Goal: Information Seeking & Learning: Find specific page/section

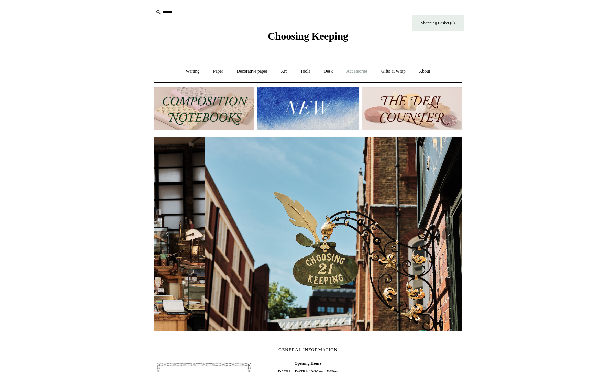
scroll to position [0, 309]
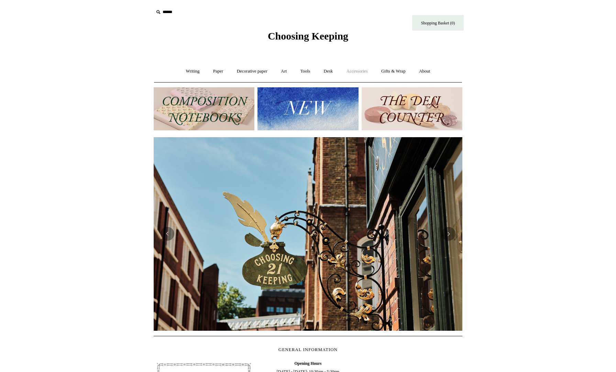
click at [363, 71] on link "Accessories +" at bounding box center [357, 71] width 34 height 18
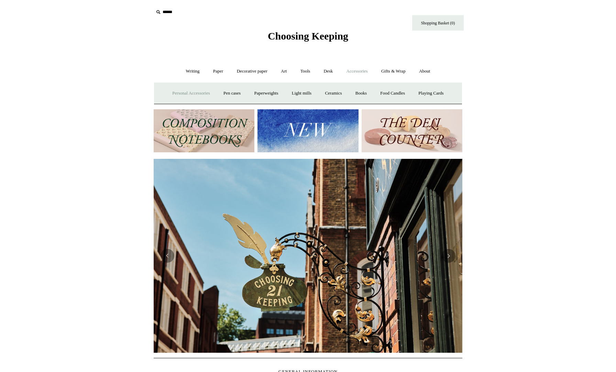
click at [188, 89] on link "Personal Accessories +" at bounding box center [191, 93] width 50 height 18
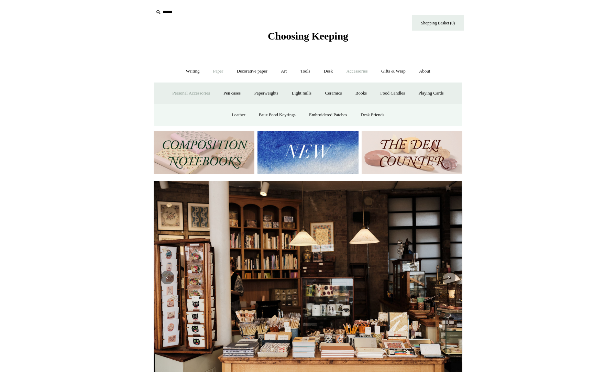
scroll to position [0, 0]
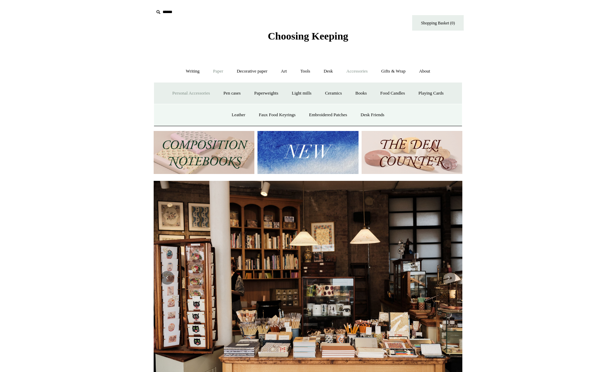
click at [213, 69] on link "Paper +" at bounding box center [218, 71] width 23 height 18
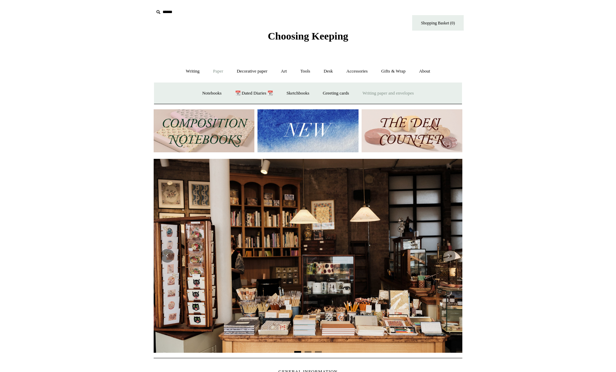
click at [413, 94] on link "Writing paper and envelopes +" at bounding box center [388, 93] width 64 height 18
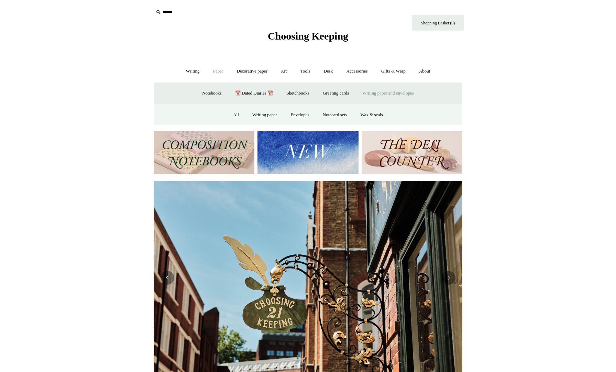
scroll to position [0, 309]
click at [193, 72] on link "Writing +" at bounding box center [193, 71] width 26 height 18
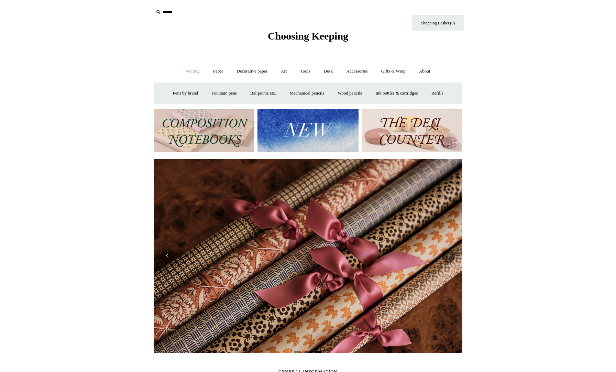
scroll to position [0, 617]
click at [213, 73] on link "Paper +" at bounding box center [218, 71] width 23 height 18
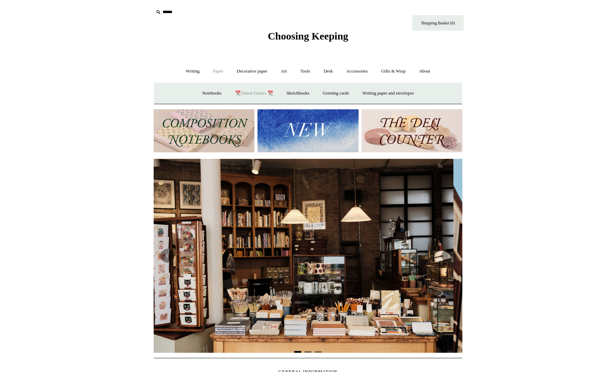
scroll to position [0, 0]
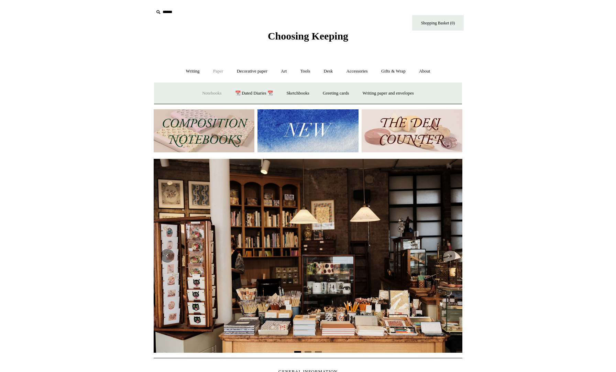
click at [199, 93] on link "Notebooks +" at bounding box center [212, 93] width 32 height 18
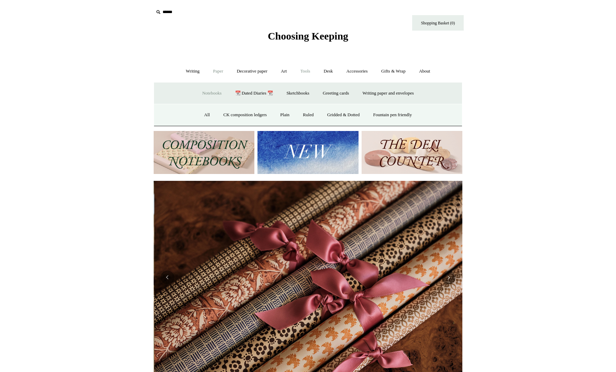
scroll to position [0, 617]
click at [304, 74] on link "Tools +" at bounding box center [305, 71] width 22 height 18
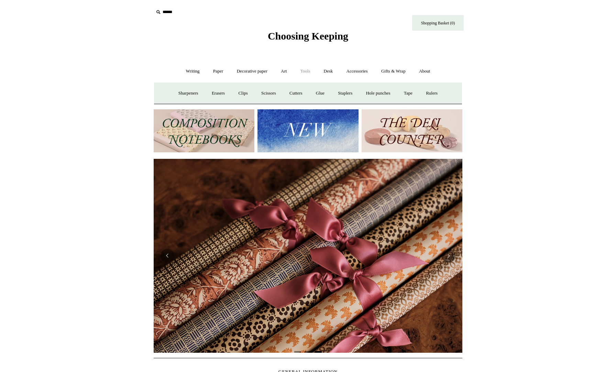
click at [164, 11] on input "text" at bounding box center [196, 12] width 85 height 13
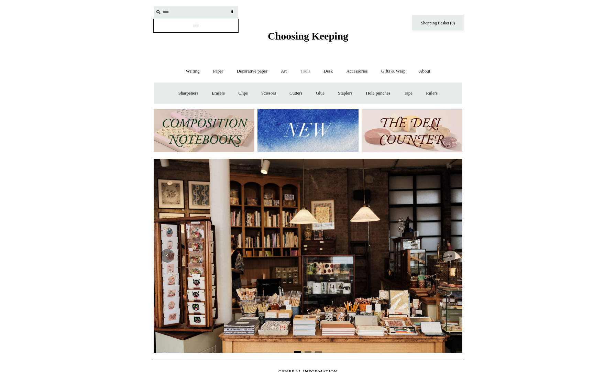
scroll to position [0, 0]
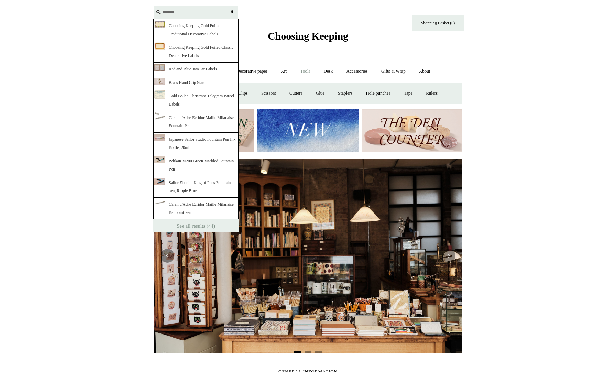
type input "*******"
click at [232, 12] on input "*" at bounding box center [231, 12] width 7 height 12
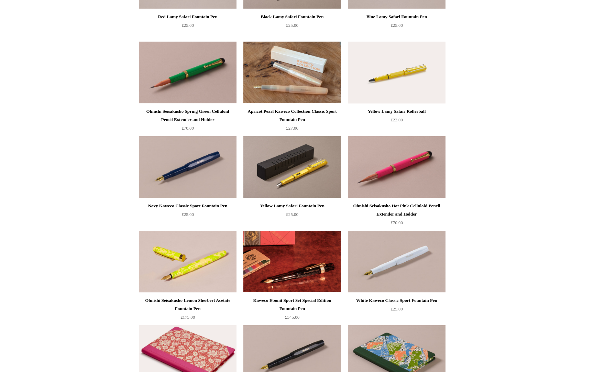
scroll to position [1233, 0]
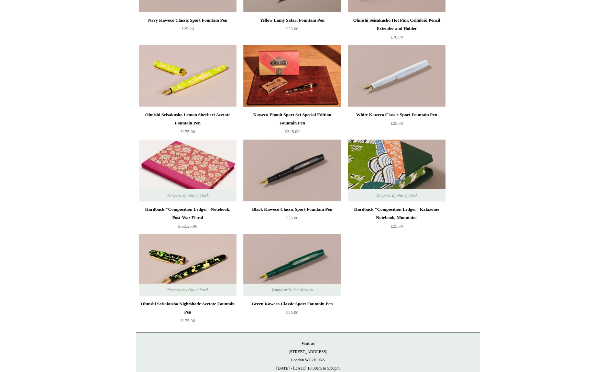
click at [405, 162] on img at bounding box center [397, 170] width 98 height 62
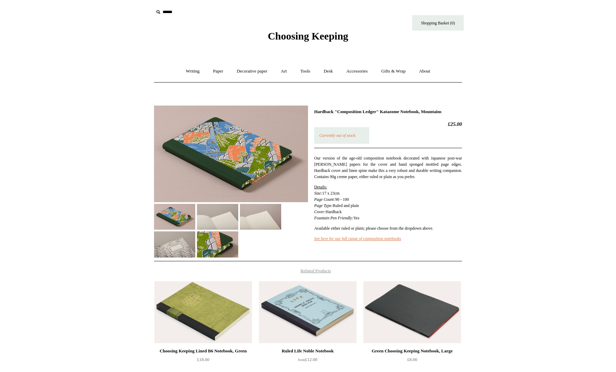
click at [247, 221] on img at bounding box center [260, 217] width 41 height 26
